Goal: Task Accomplishment & Management: Use online tool/utility

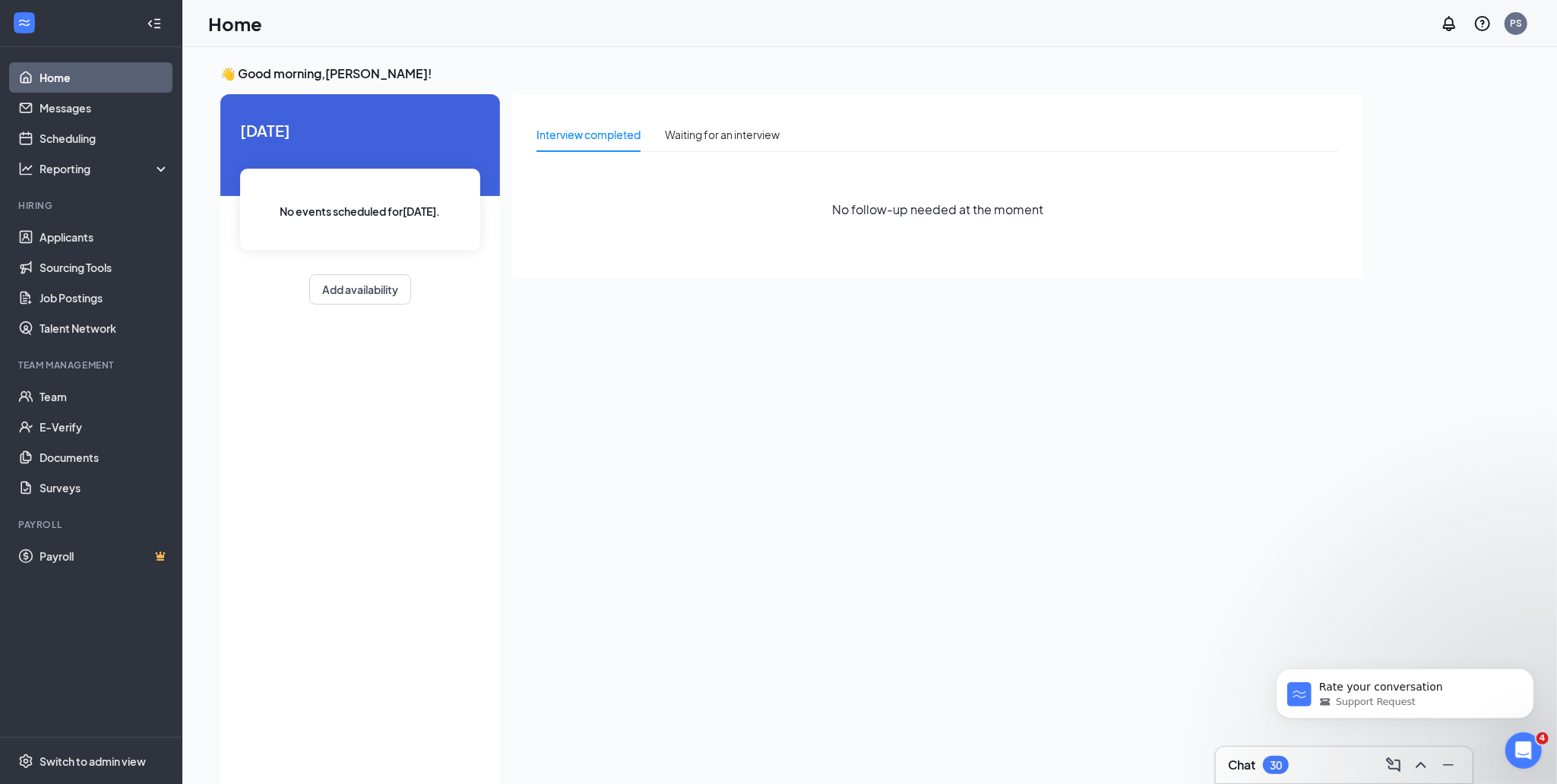
click at [1264, 754] on div "Chat 30" at bounding box center [1344, 765] width 233 height 24
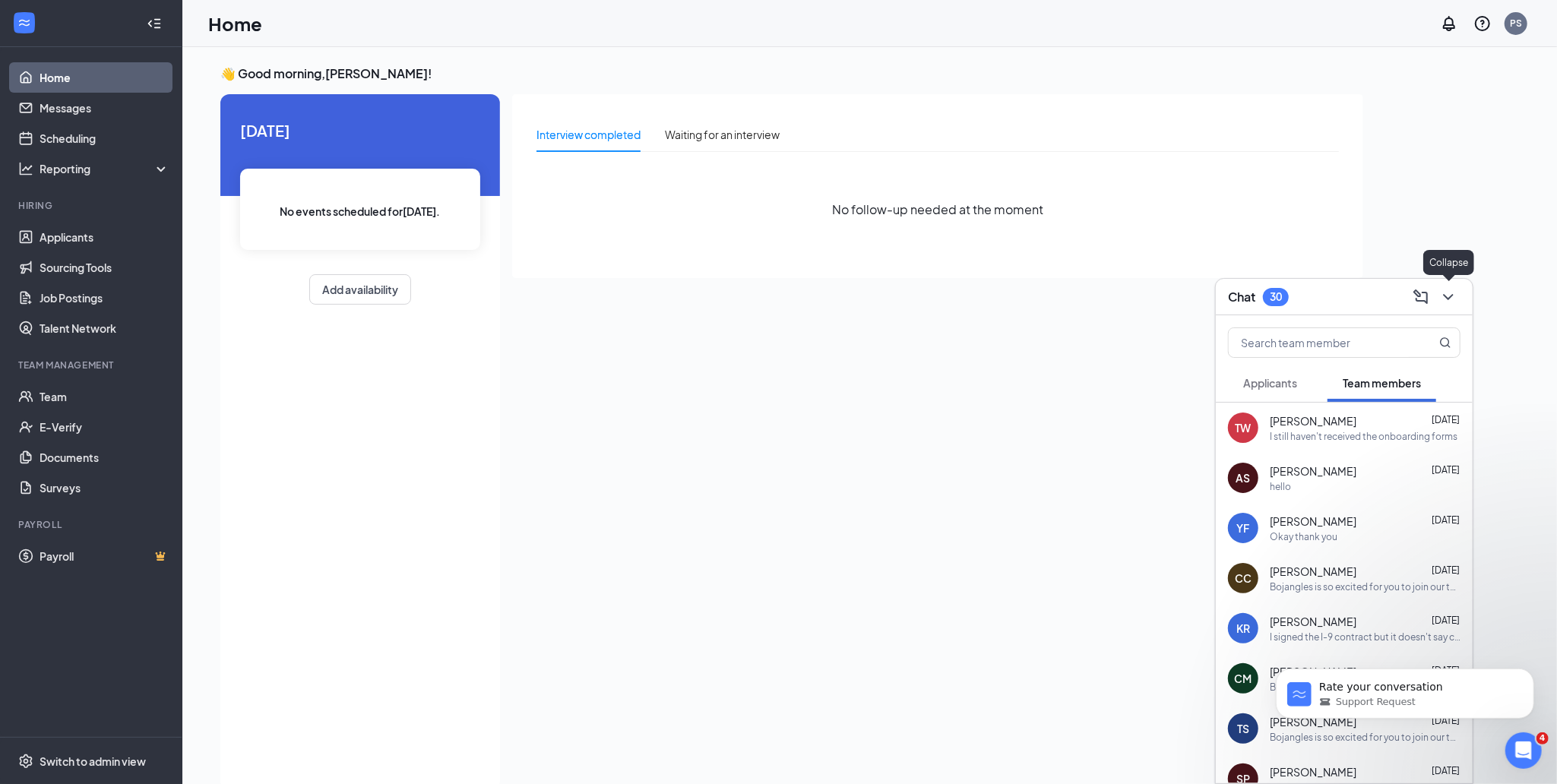
click at [1457, 287] on div at bounding box center [1447, 297] width 27 height 24
click at [40, 244] on link "Applicants" at bounding box center [104, 237] width 130 height 30
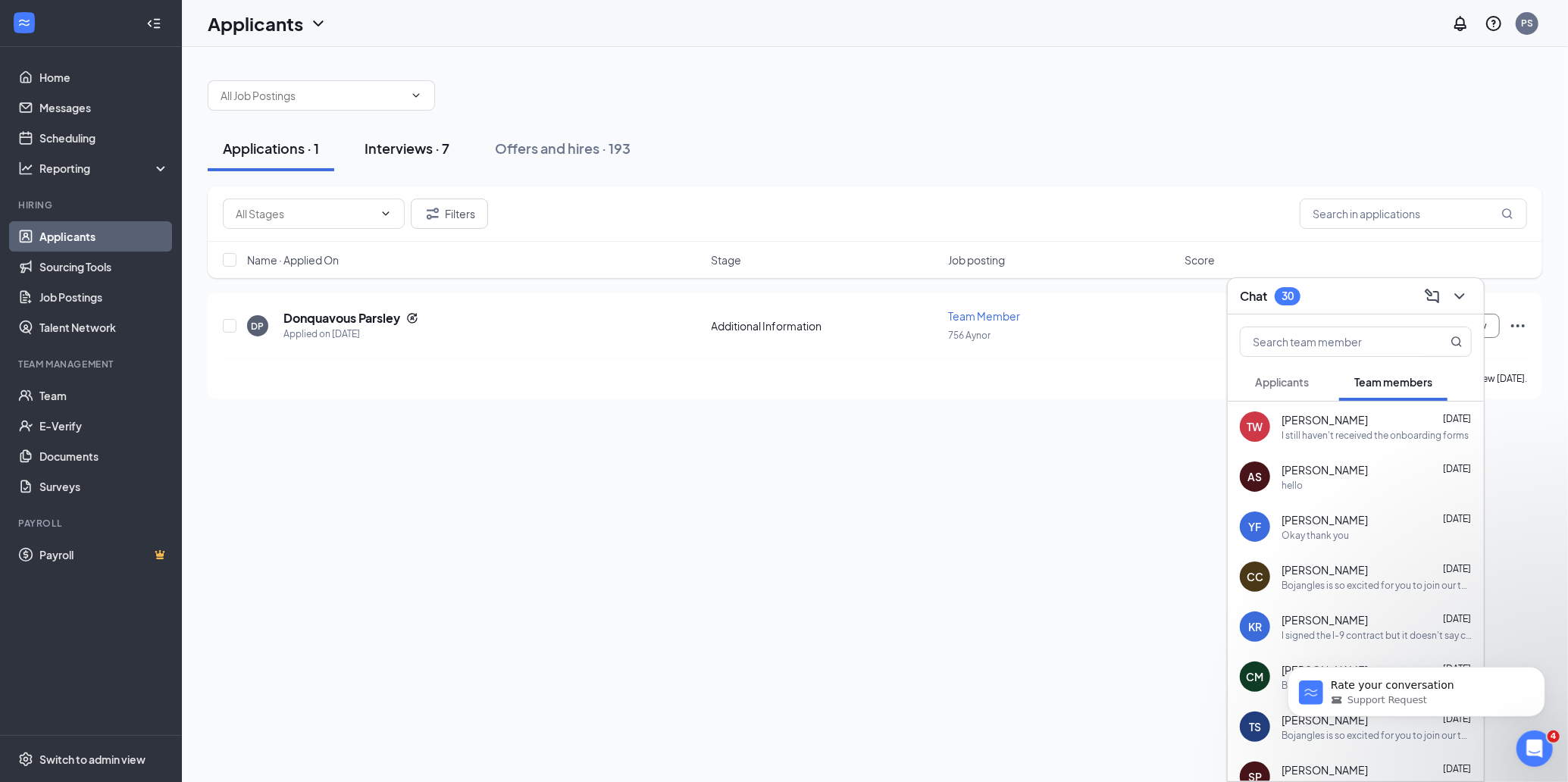
click at [416, 141] on div "Interviews · 7" at bounding box center [407, 148] width 85 height 19
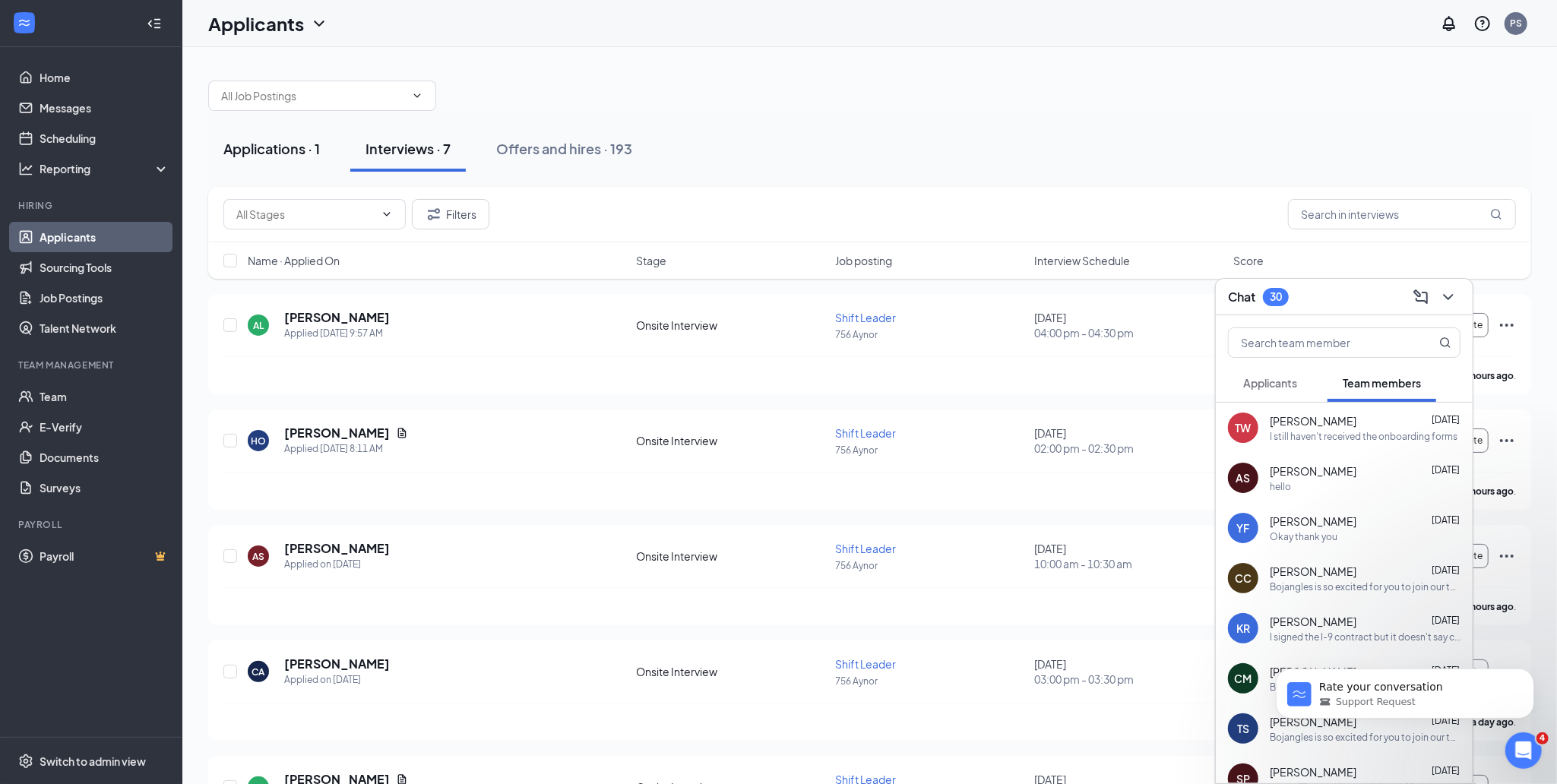
click at [311, 144] on div "Applications · 1" at bounding box center [272, 148] width 97 height 19
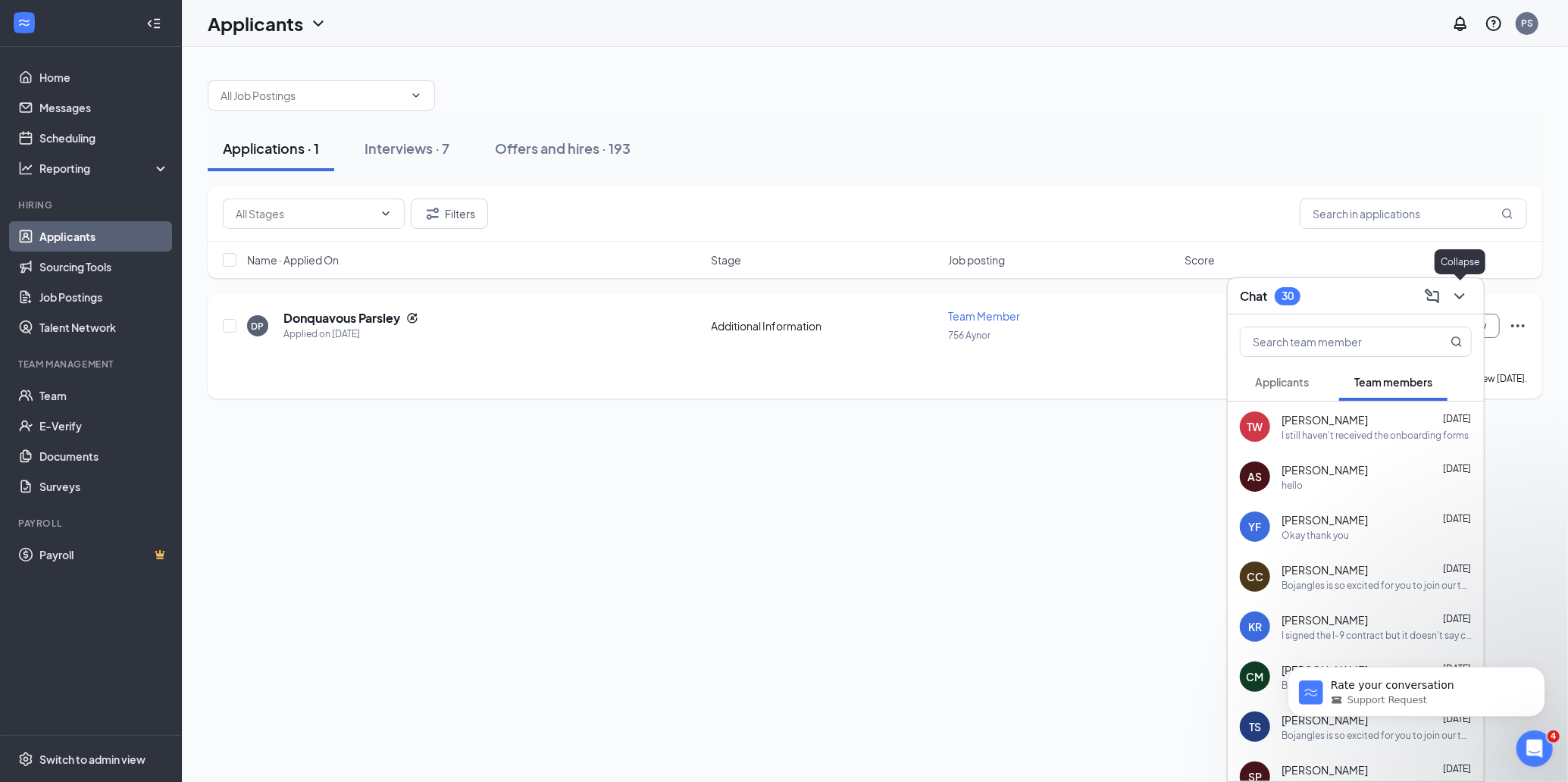
drag, startPoint x: 1468, startPoint y: 298, endPoint x: 507, endPoint y: 357, distance: 962.8
click at [1456, 299] on icon "ChevronDown" at bounding box center [1460, 297] width 18 height 18
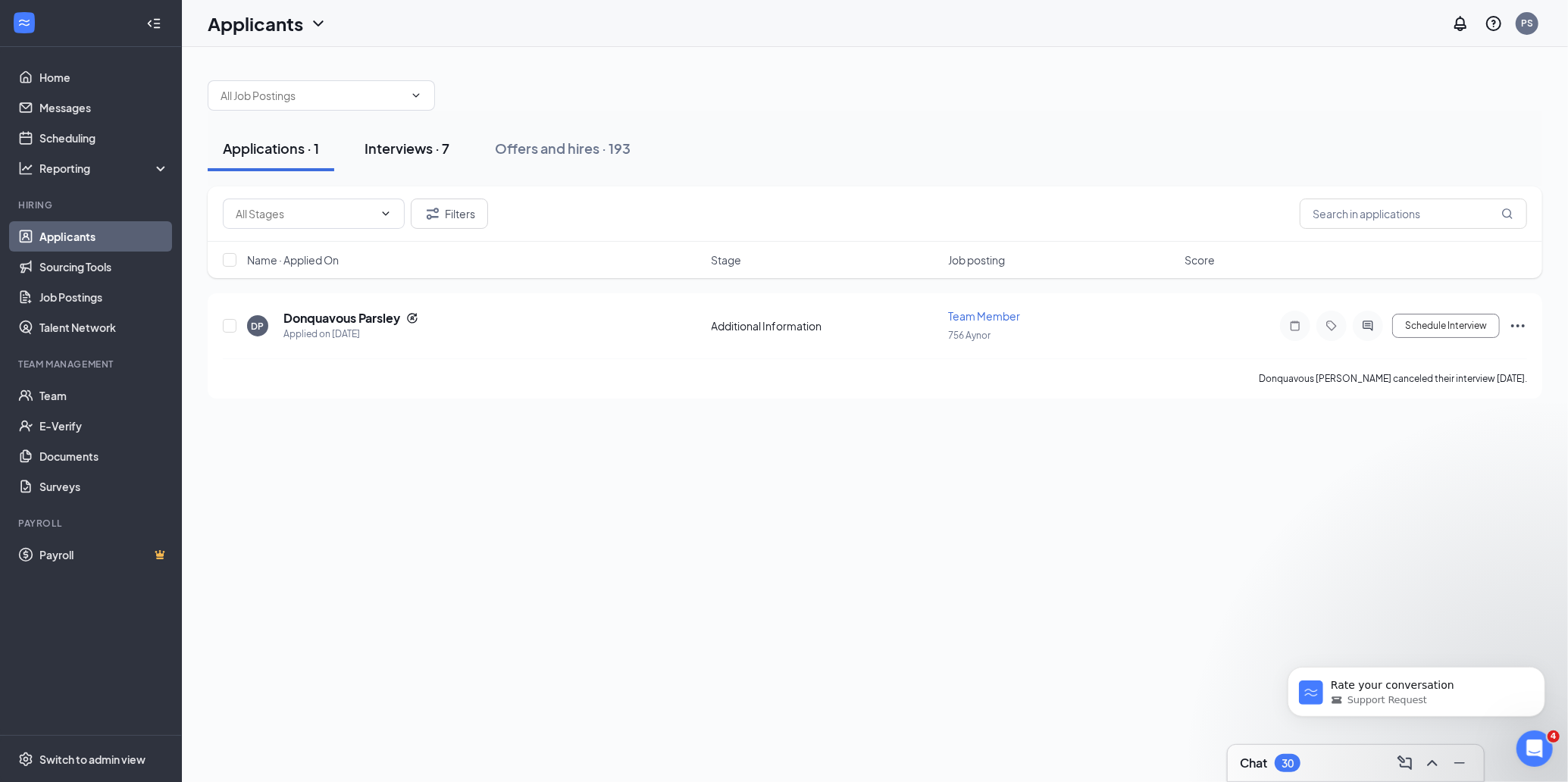
click at [394, 143] on div "Interviews · 7" at bounding box center [407, 148] width 85 height 19
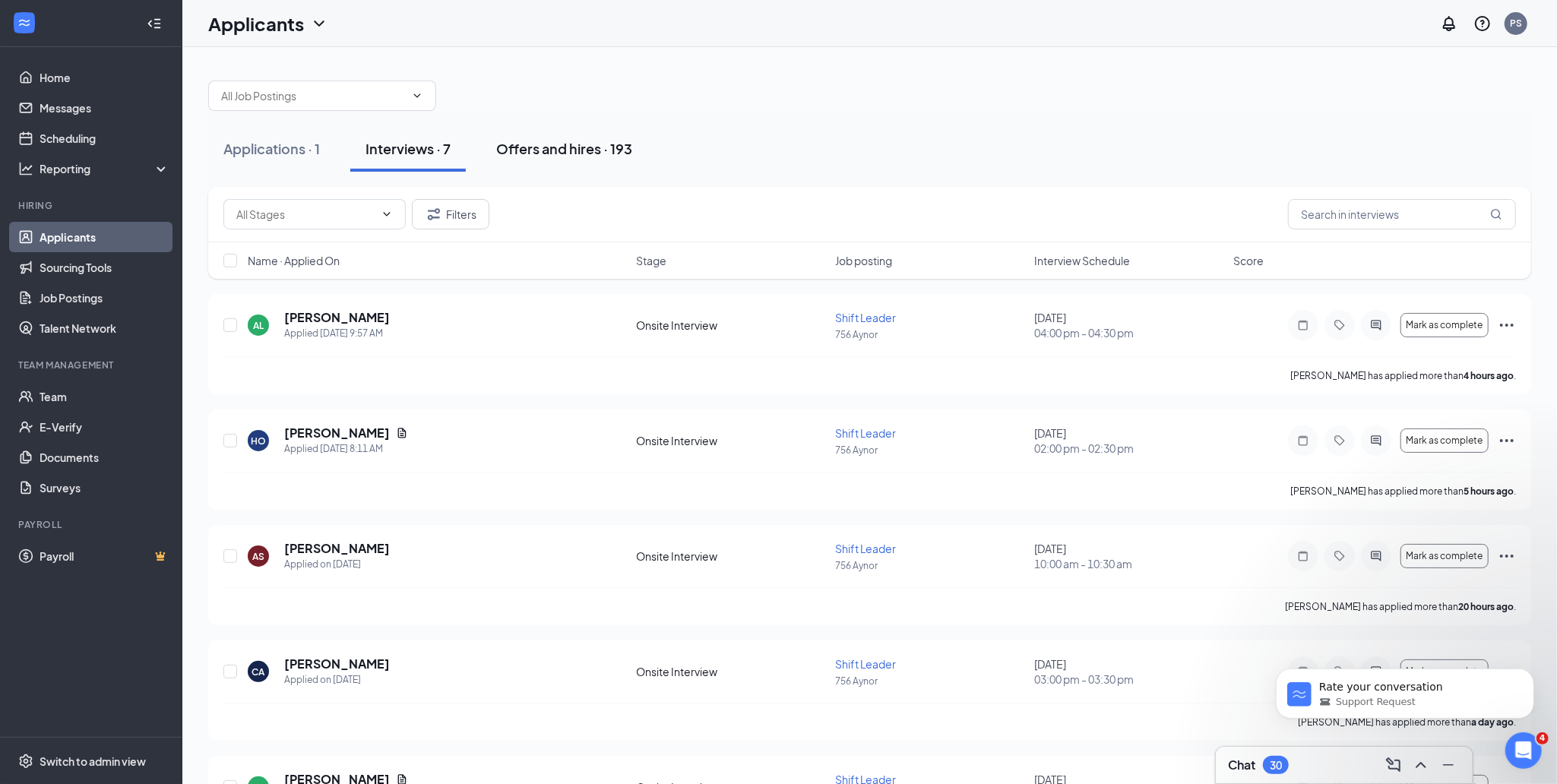
click at [541, 157] on div "Offers and hires · 193" at bounding box center [564, 148] width 136 height 19
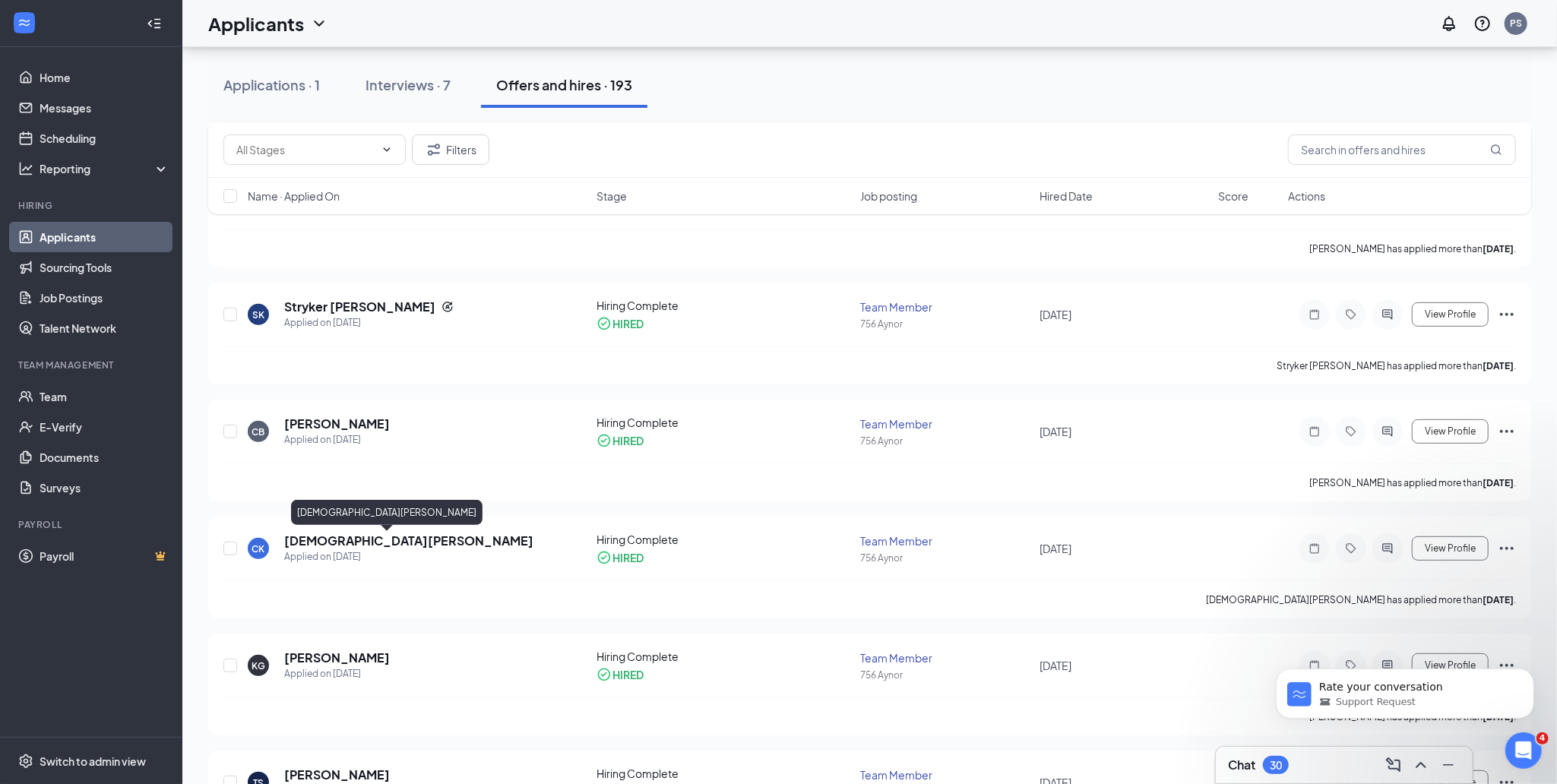
scroll to position [304, 0]
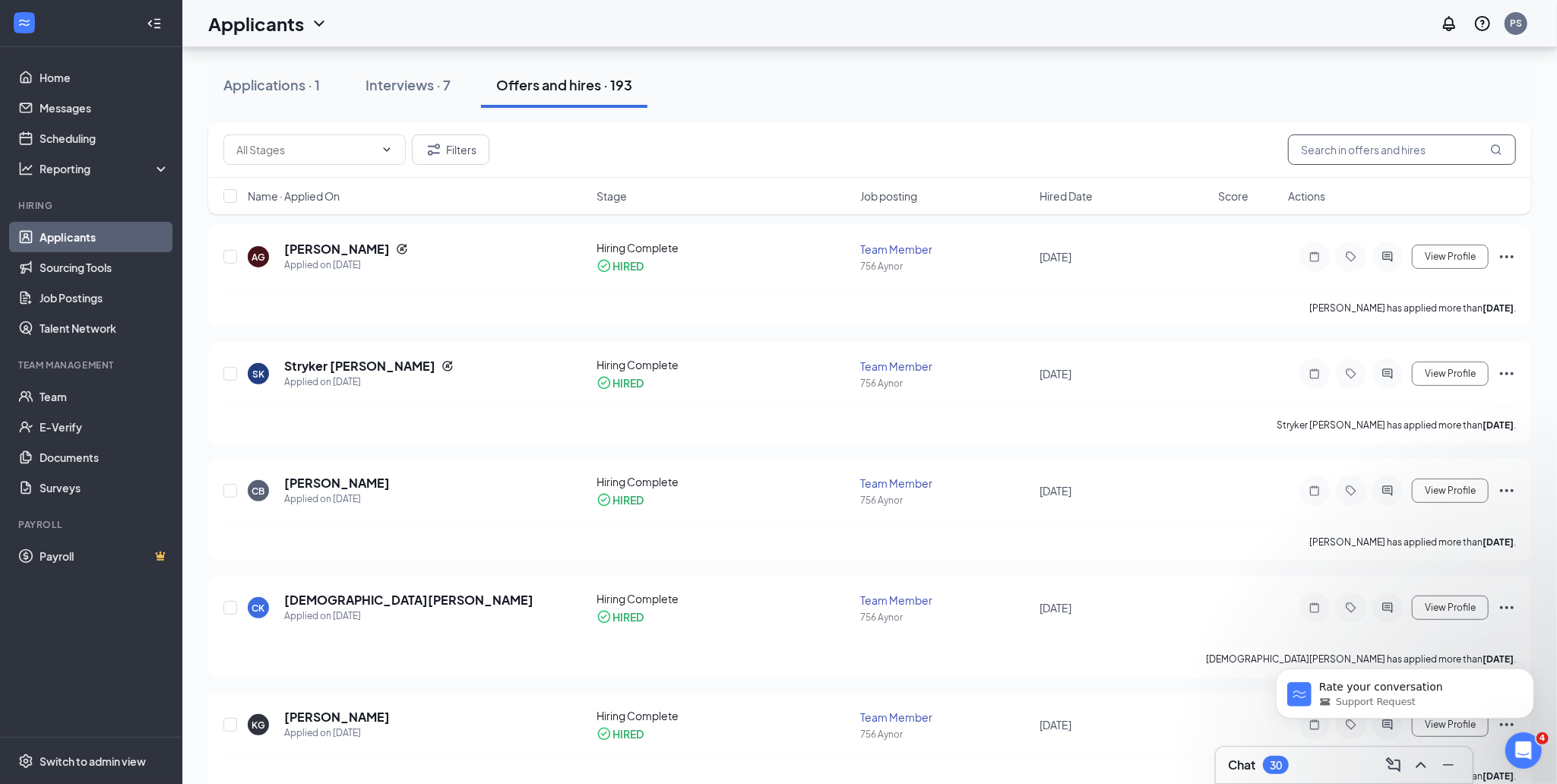
click at [1423, 158] on input "text" at bounding box center [1402, 150] width 228 height 30
drag, startPoint x: 290, startPoint y: 84, endPoint x: 1419, endPoint y: 304, distance: 1150.2
click at [294, 86] on div "Applications · 1" at bounding box center [272, 84] width 97 height 19
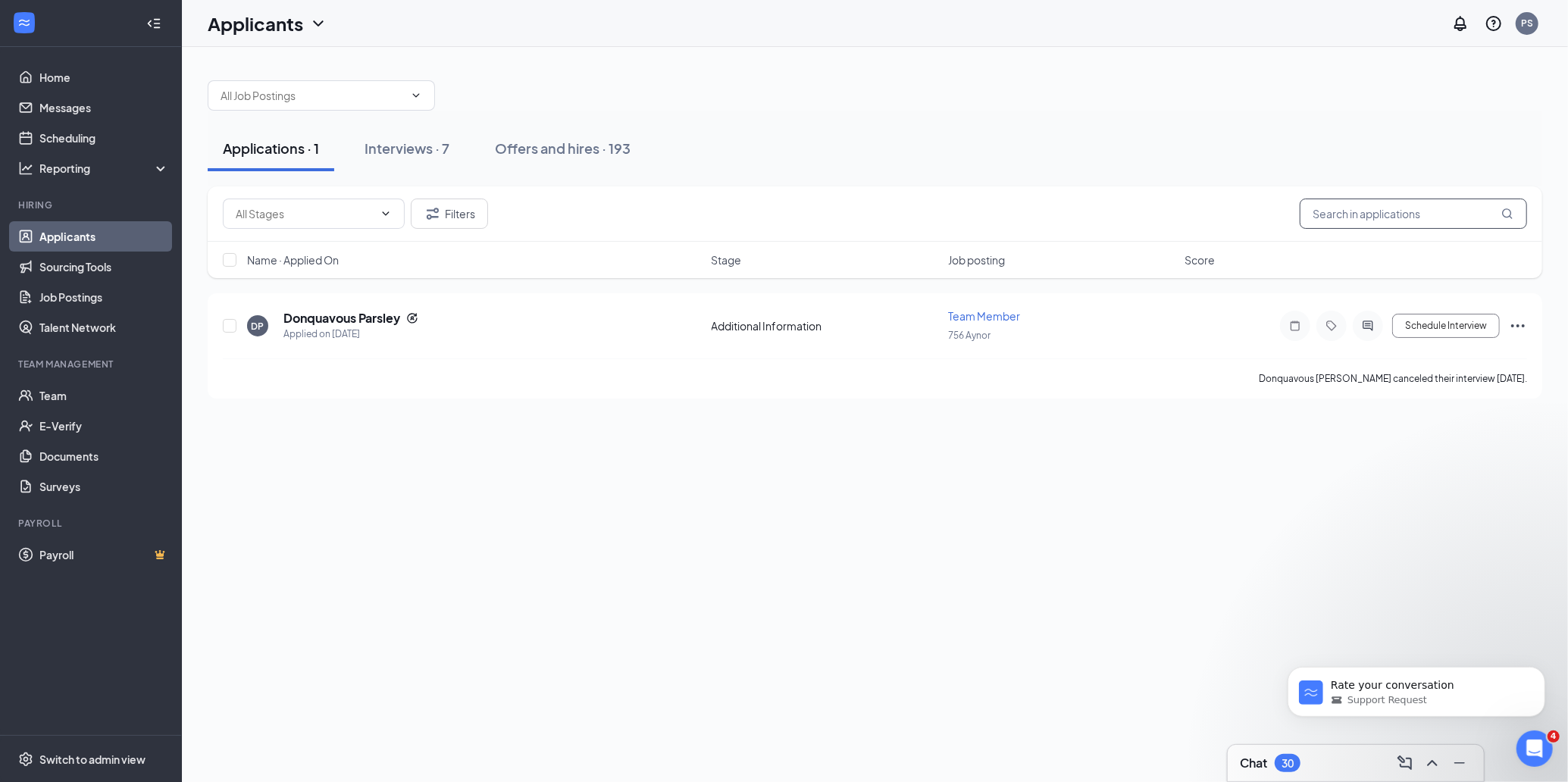
click at [1431, 213] on input "text" at bounding box center [1413, 214] width 228 height 30
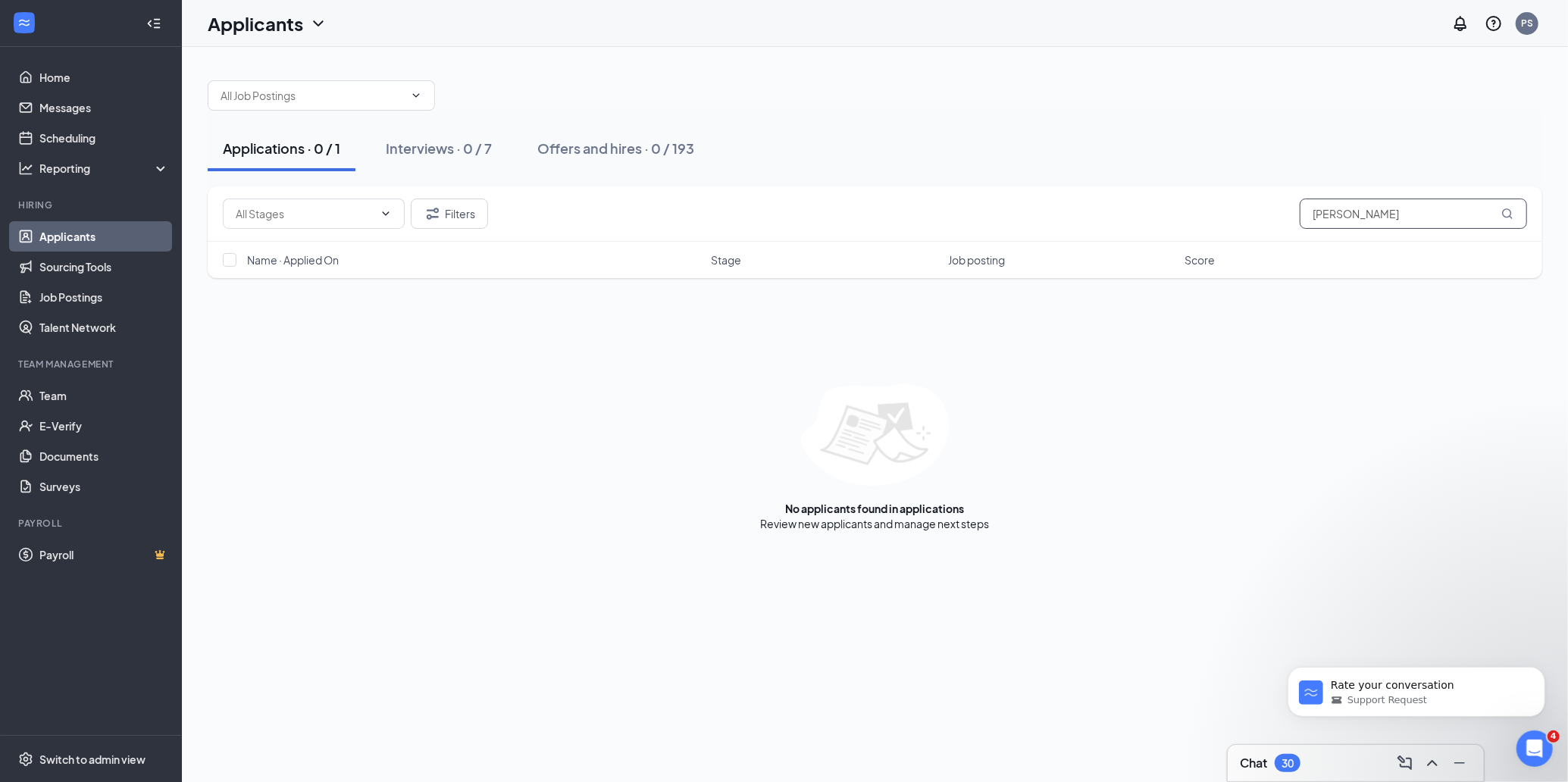
type input "[PERSON_NAME]"
drag, startPoint x: 1425, startPoint y: 237, endPoint x: 1294, endPoint y: 226, distance: 131.5
click at [1294, 226] on div "Filters [PERSON_NAME]" at bounding box center [875, 214] width 1334 height 55
drag, startPoint x: 1142, startPoint y: 180, endPoint x: 1203, endPoint y: 184, distance: 61.1
click at [1152, 180] on div "Applications · 0 / 1 Interviews · 0 / 7 Offers and hires · 0 / 193" at bounding box center [875, 149] width 1334 height 76
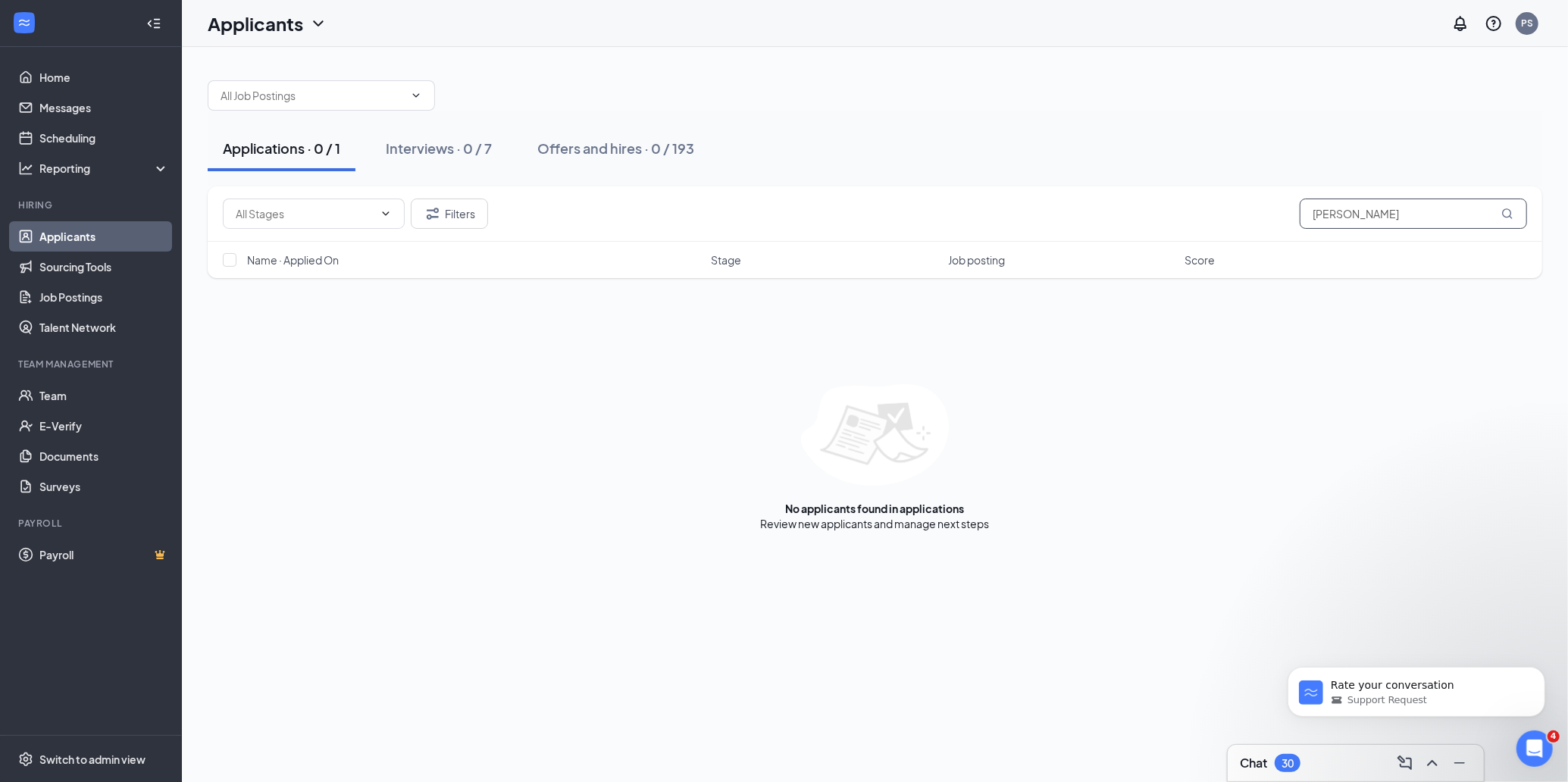
drag, startPoint x: 1394, startPoint y: 221, endPoint x: 1223, endPoint y: 205, distance: 171.7
click at [1223, 205] on div "Filters [PERSON_NAME]" at bounding box center [875, 214] width 1304 height 30
type input "Mark"
click at [1527, 738] on icon "Open Intercom Messenger" at bounding box center [1532, 746] width 25 height 25
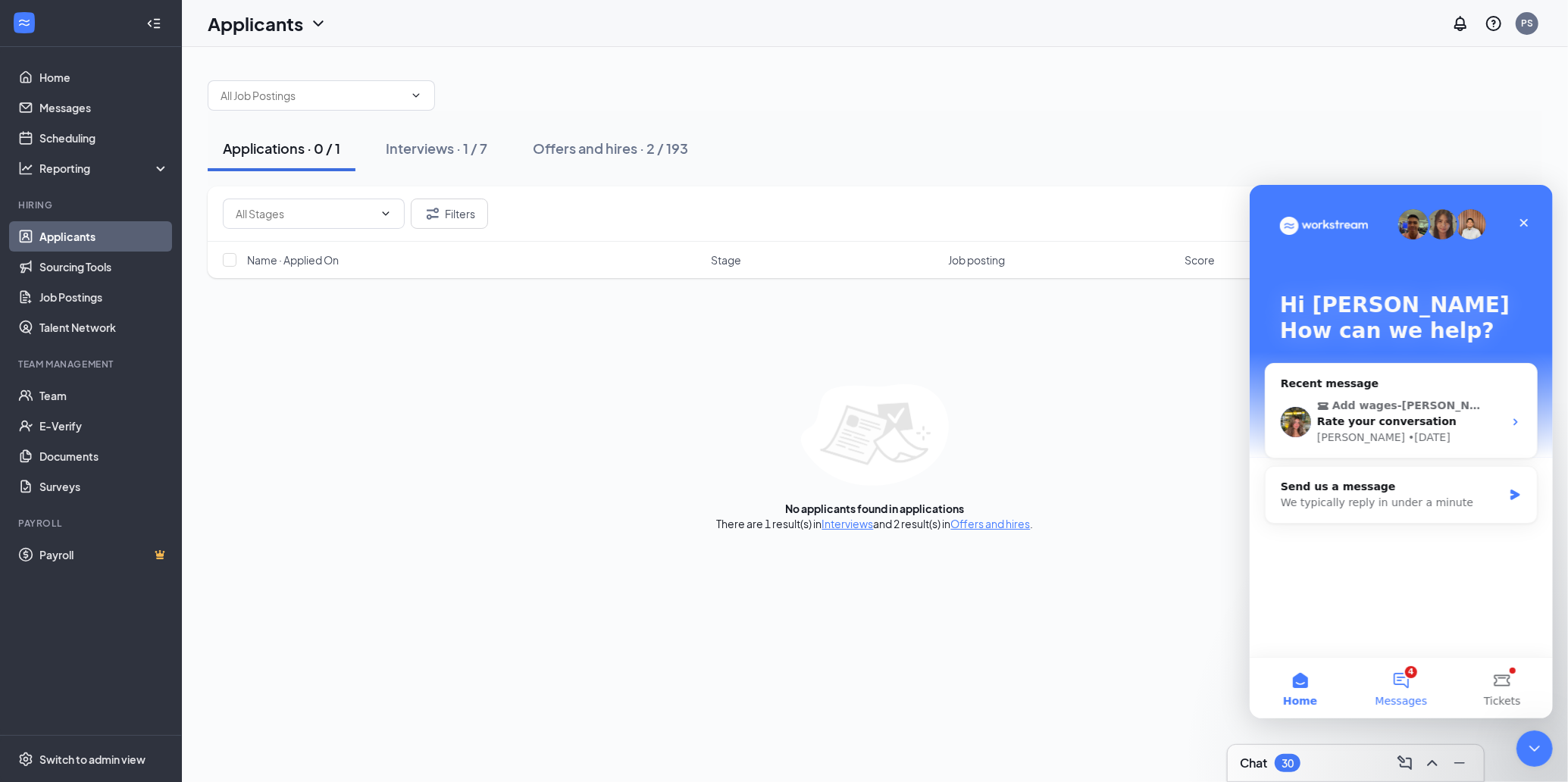
click at [1400, 695] on span "Messages" at bounding box center [1400, 700] width 52 height 11
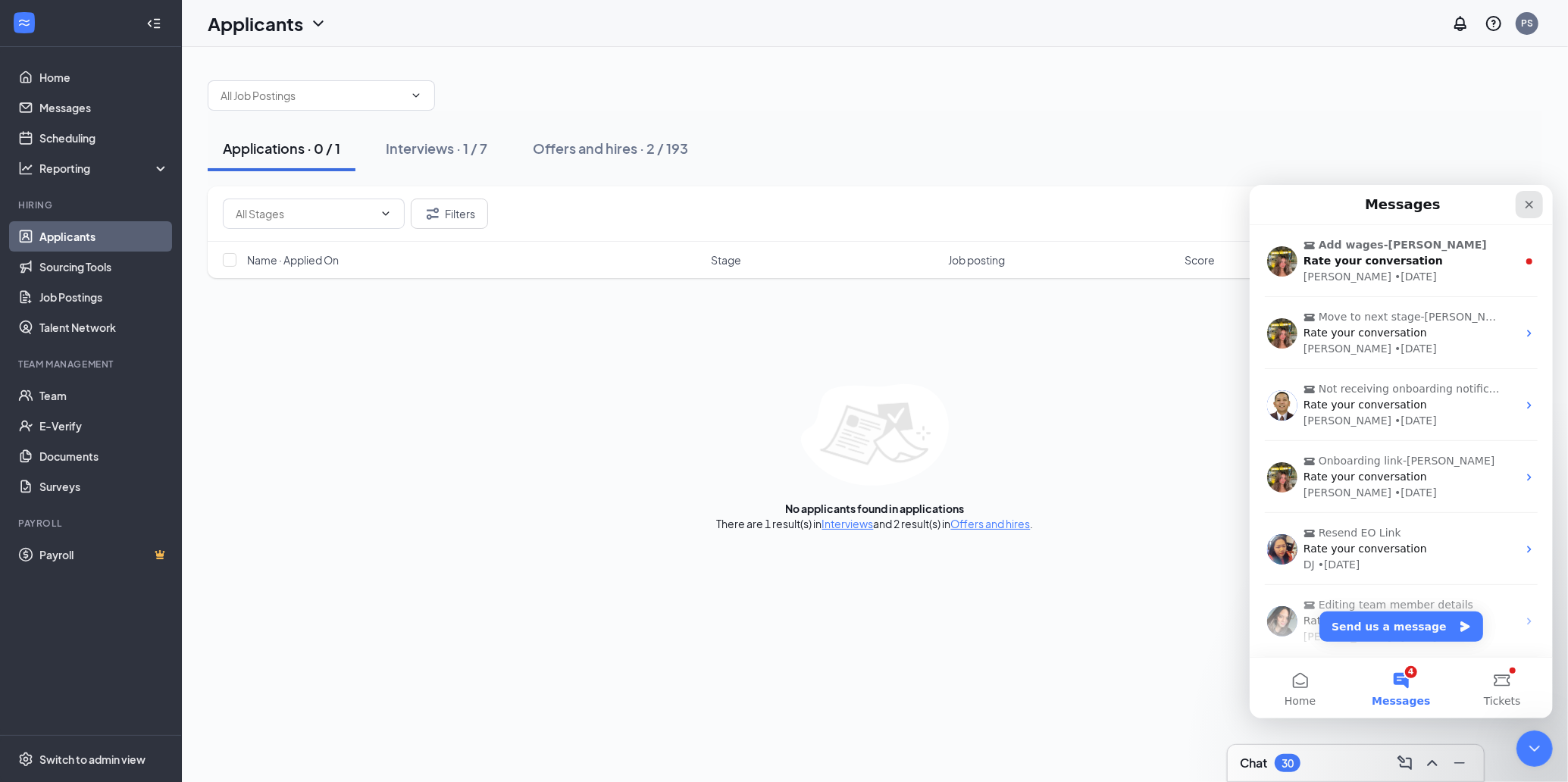
click at [1537, 209] on div "Close" at bounding box center [1529, 204] width 27 height 27
